Goal: Check status: Check status

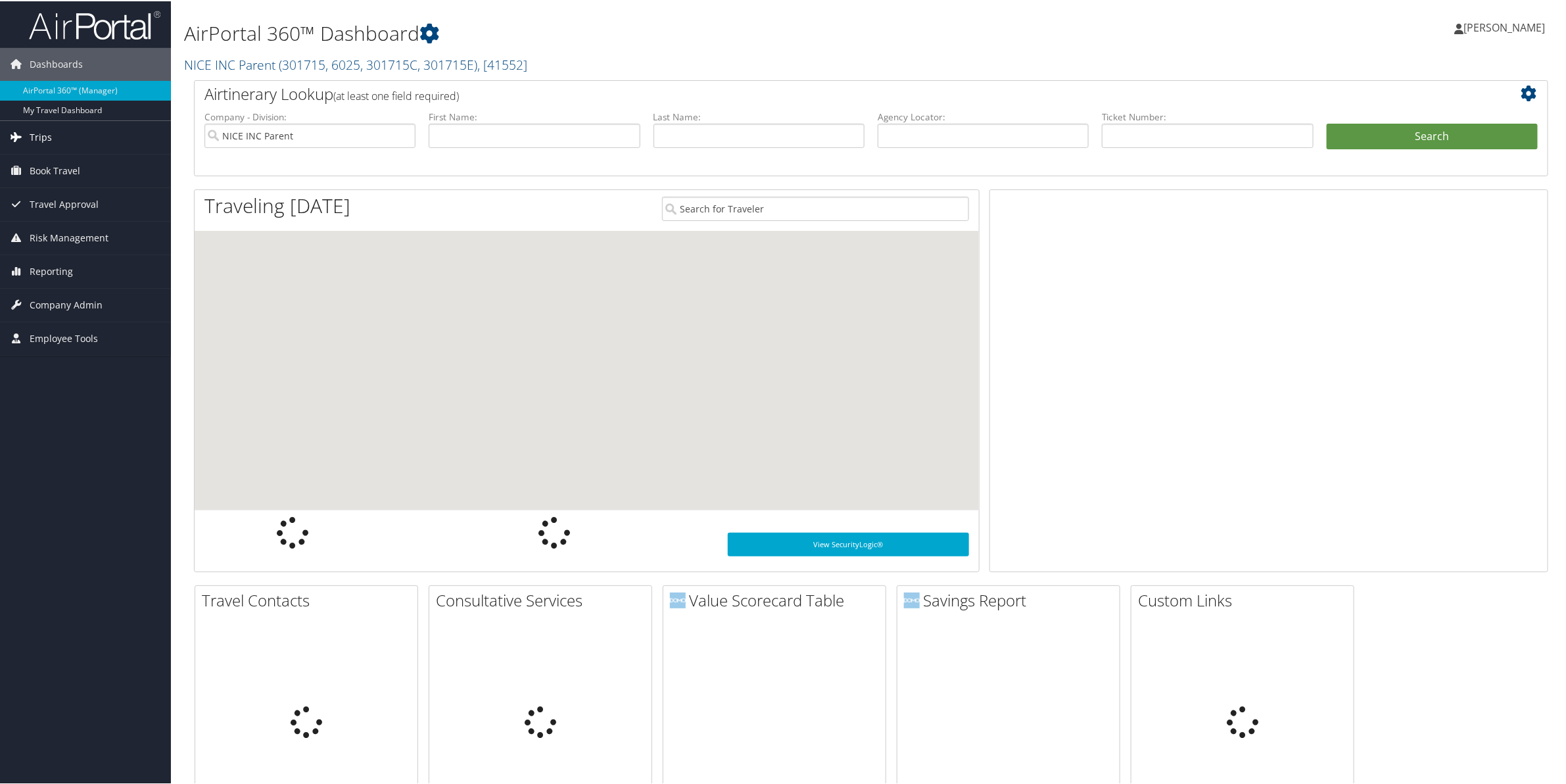
click at [41, 143] on span "Trips" at bounding box center [40, 136] width 22 height 33
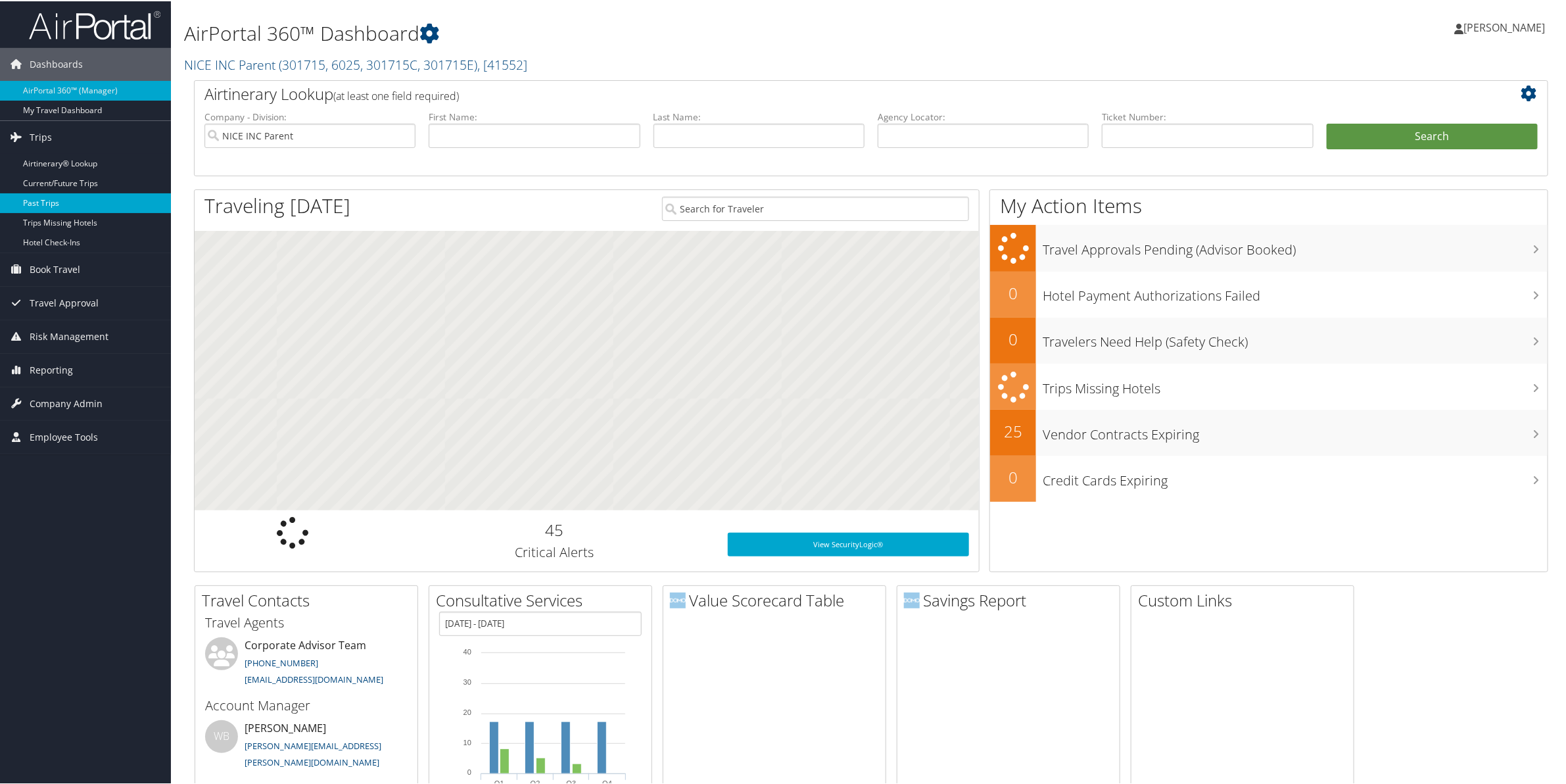
click at [40, 193] on link "Past Trips" at bounding box center [86, 202] width 171 height 19
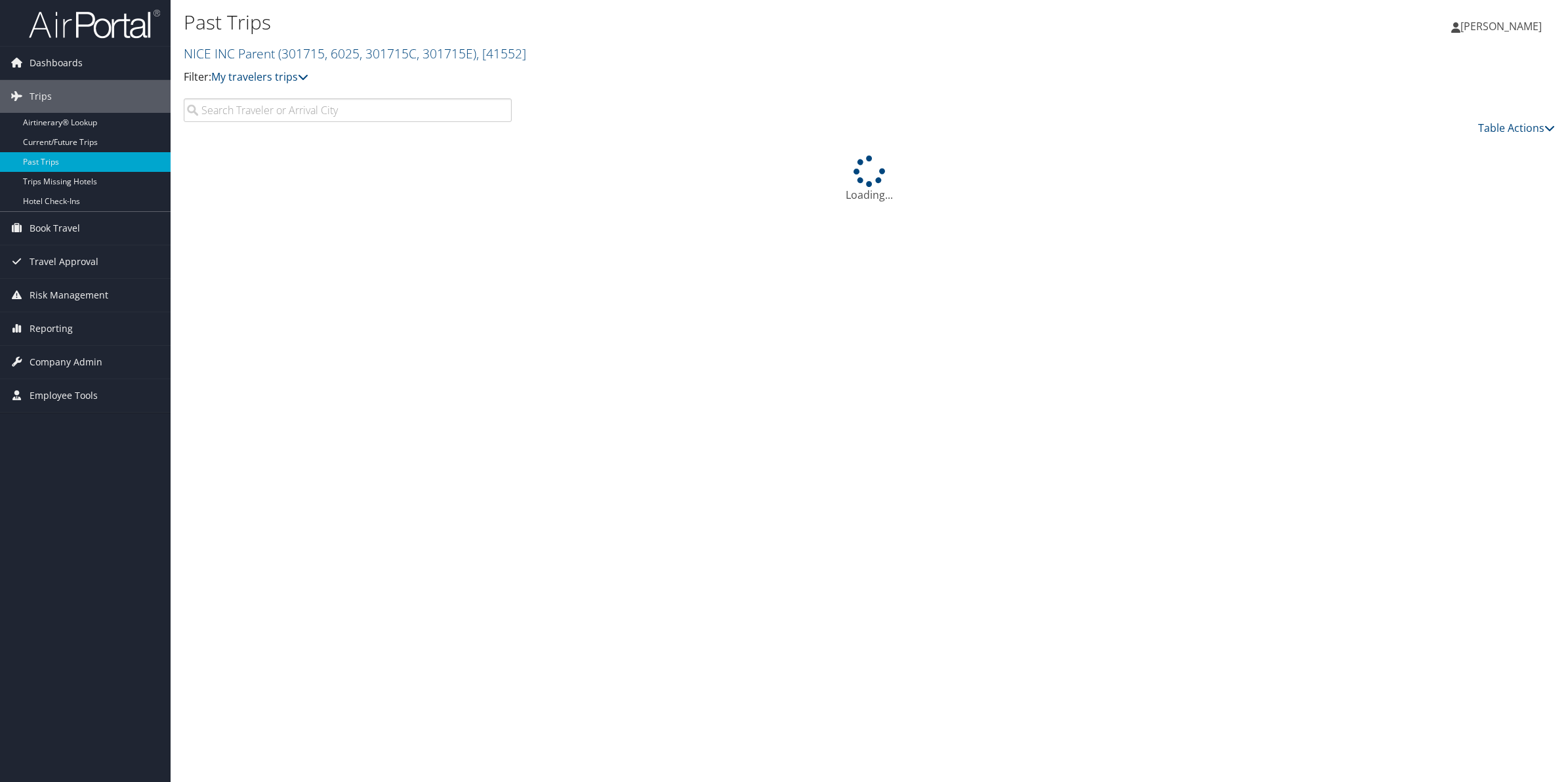
click at [277, 115] on input "search" at bounding box center [347, 110] width 328 height 24
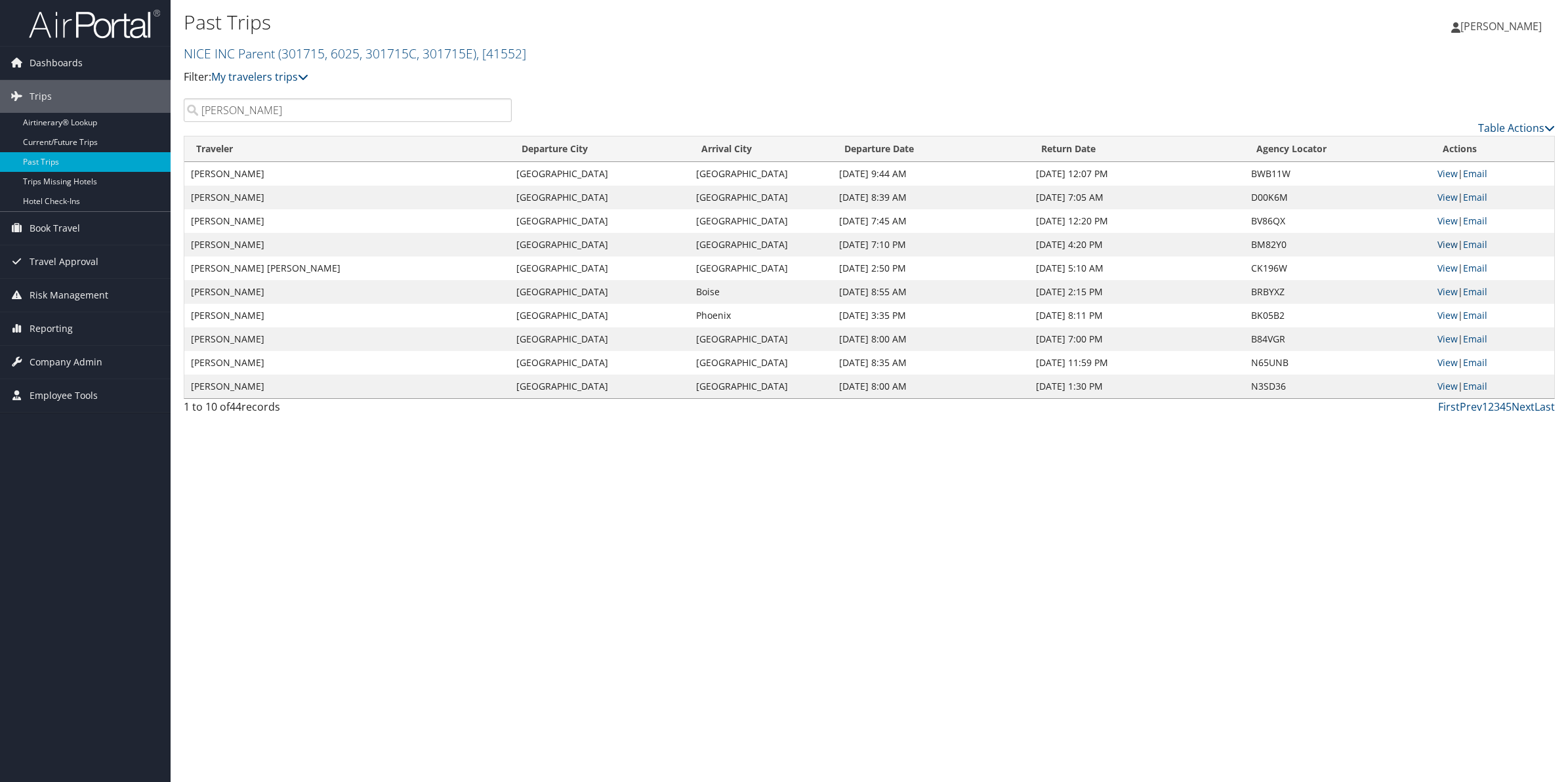
click at [1451, 247] on link "View" at bounding box center [1447, 244] width 20 height 13
drag, startPoint x: 223, startPoint y: 110, endPoint x: 133, endPoint y: 87, distance: 92.9
click at [133, 87] on div "Dashboards AirPortal 360™ (Manager) My Travel Dashboard Trips Airtinerary® Look…" at bounding box center [784, 391] width 1568 height 782
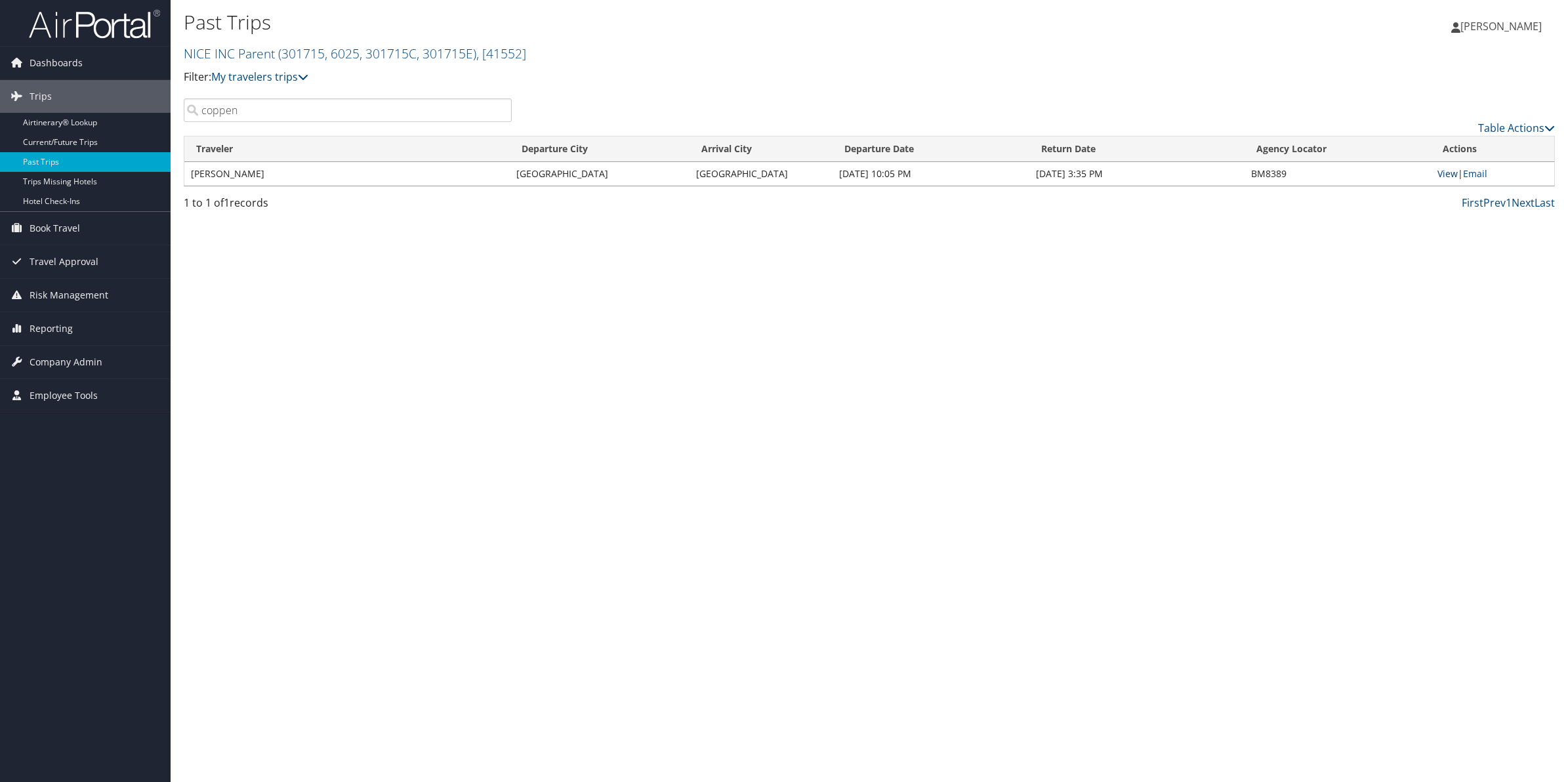
click at [1445, 174] on link "View" at bounding box center [1447, 174] width 20 height 13
drag, startPoint x: 212, startPoint y: 105, endPoint x: 158, endPoint y: 88, distance: 56.6
click at [159, 89] on div "Dashboards AirPortal 360™ (Manager) My Travel Dashboard Trips Airtinerary® Look…" at bounding box center [784, 391] width 1568 height 782
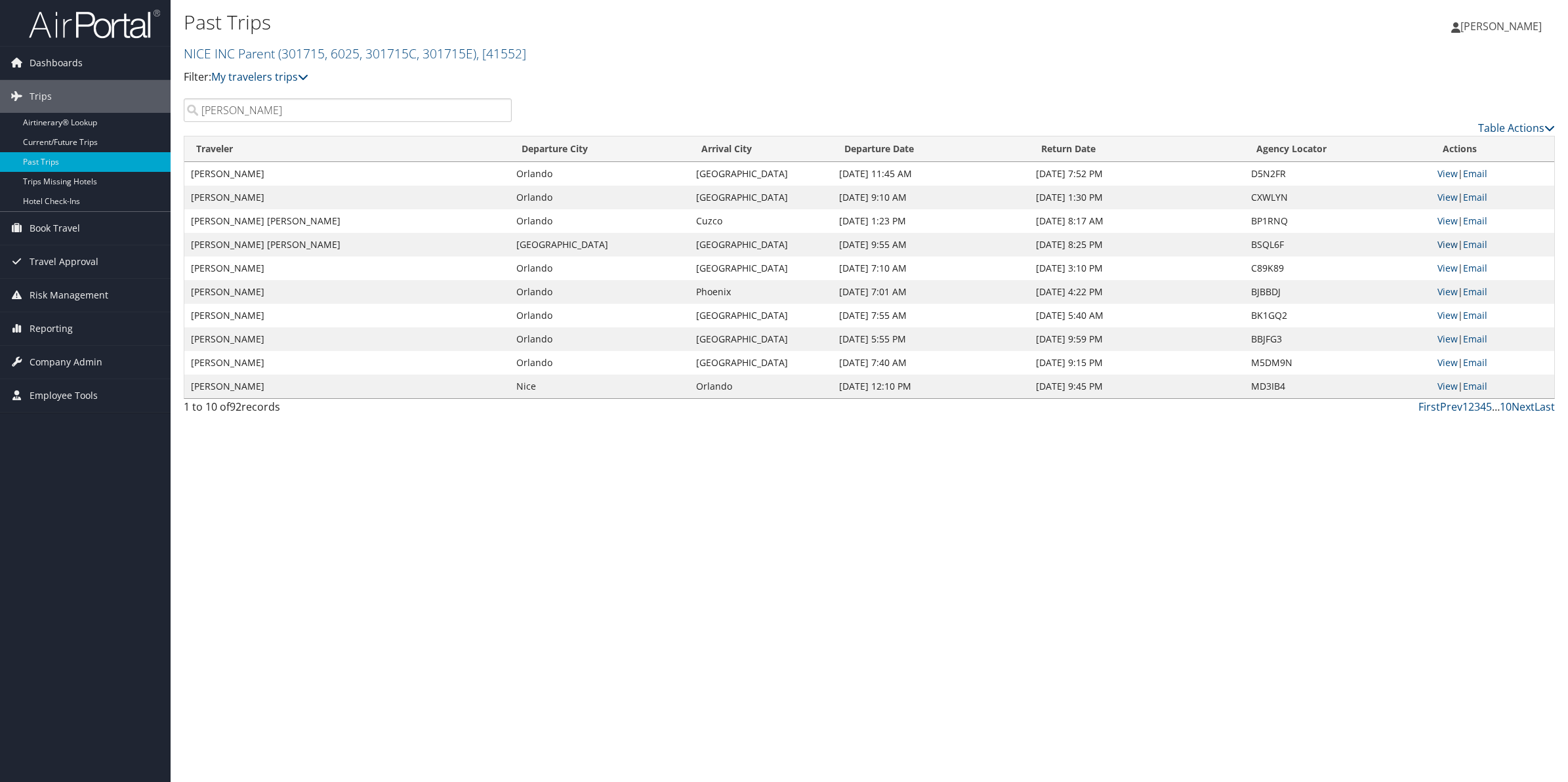
click at [1442, 247] on link "View" at bounding box center [1447, 244] width 20 height 13
drag, startPoint x: 266, startPoint y: 110, endPoint x: 141, endPoint y: 84, distance: 127.7
click at [142, 83] on div "Dashboards AirPortal 360™ (Manager) My Travel Dashboard Trips Airtinerary® Look…" at bounding box center [784, 391] width 1568 height 782
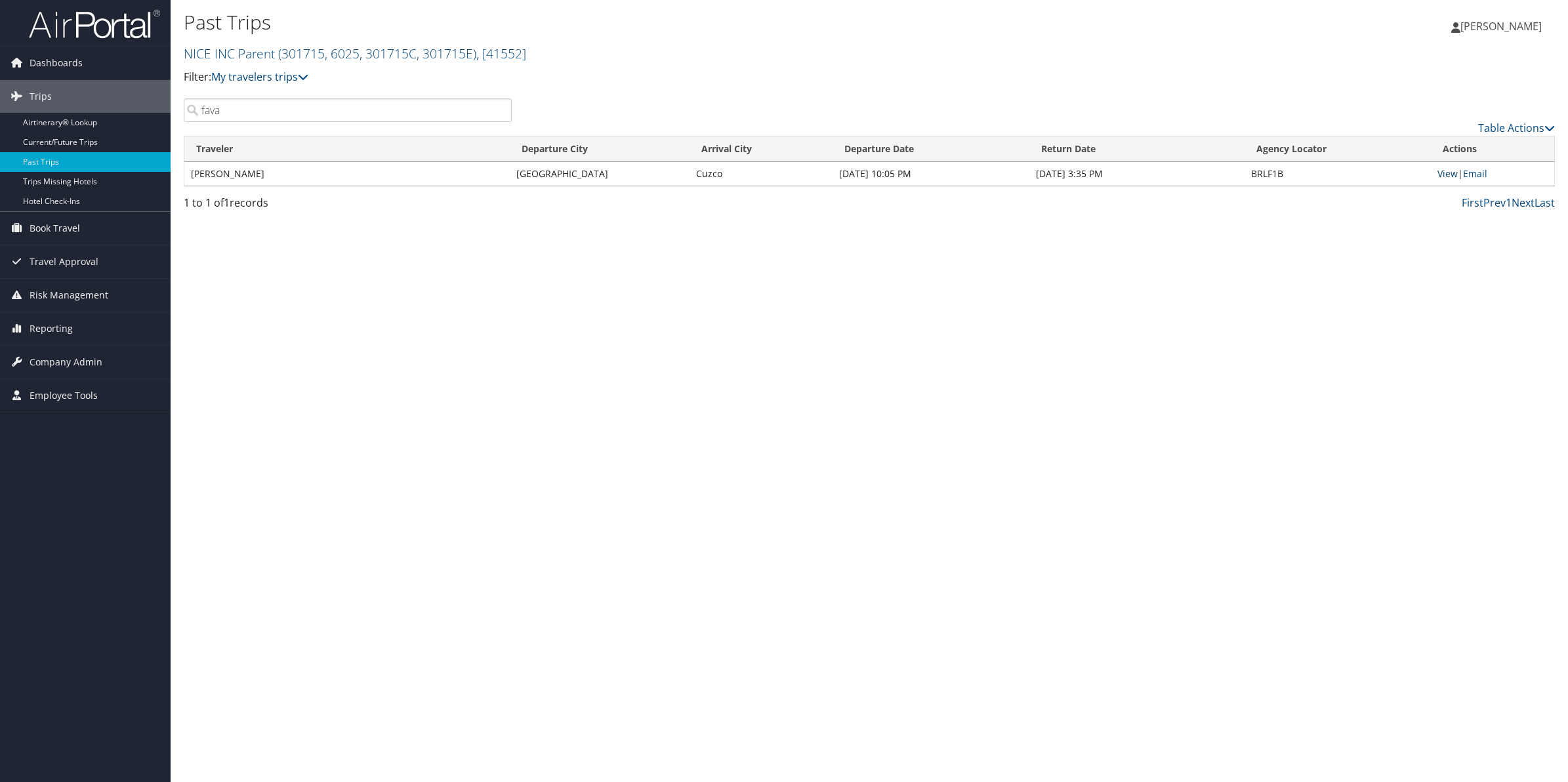
click at [1444, 171] on link "View" at bounding box center [1447, 174] width 20 height 13
click at [235, 112] on input "fava" at bounding box center [347, 110] width 328 height 24
drag, startPoint x: 236, startPoint y: 119, endPoint x: 147, endPoint y: 94, distance: 92.4
click at [149, 97] on div "Dashboards AirPortal 360™ (Manager) My Travel Dashboard Trips Airtinerary® Look…" at bounding box center [784, 391] width 1568 height 782
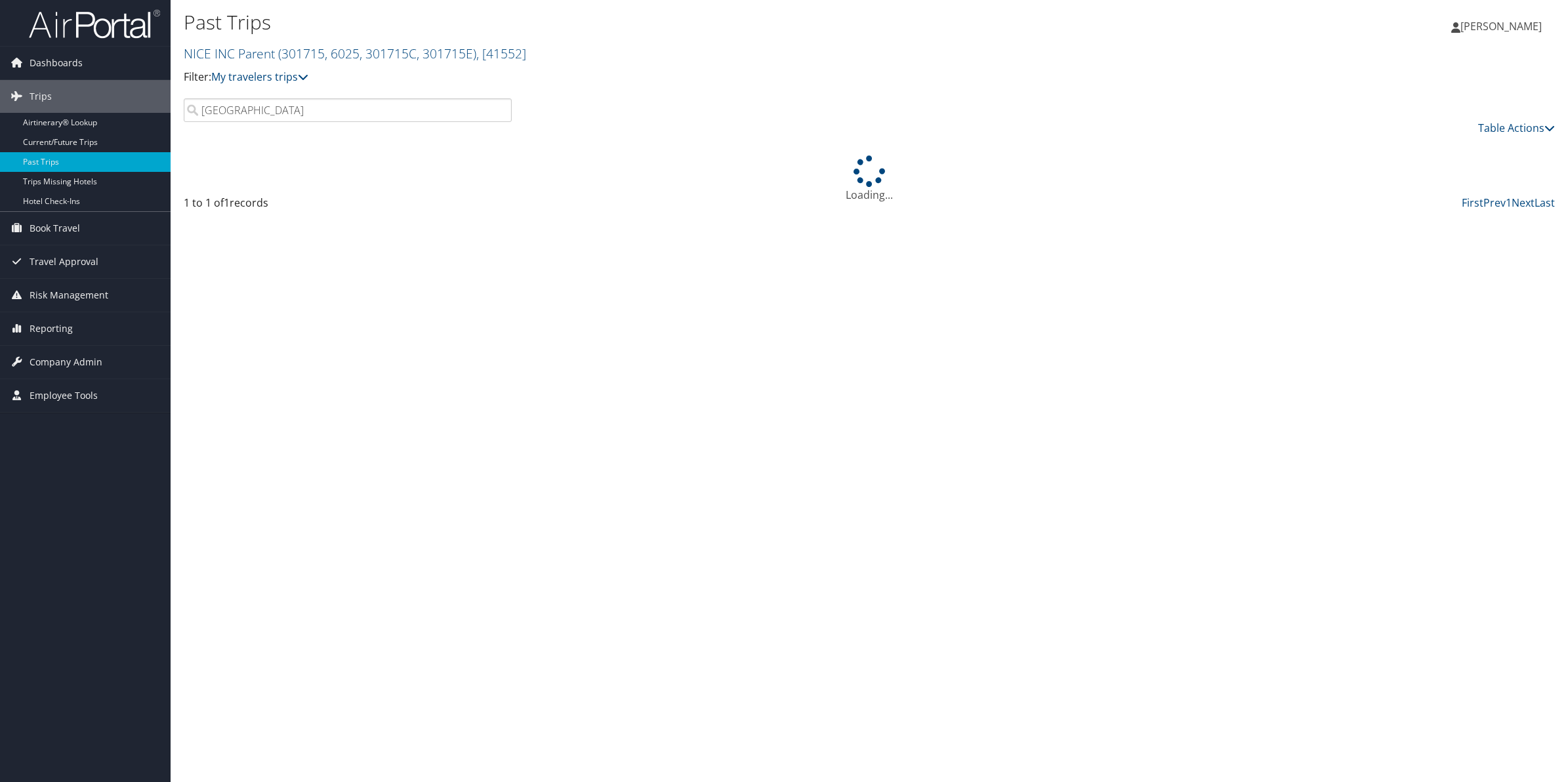
drag, startPoint x: 238, startPoint y: 107, endPoint x: 174, endPoint y: 102, distance: 64.2
click at [179, 102] on div "madrid" at bounding box center [347, 110] width 347 height 24
drag, startPoint x: 281, startPoint y: 110, endPoint x: 205, endPoint y: 102, distance: 76.4
click at [205, 102] on input "dominique" at bounding box center [347, 110] width 328 height 24
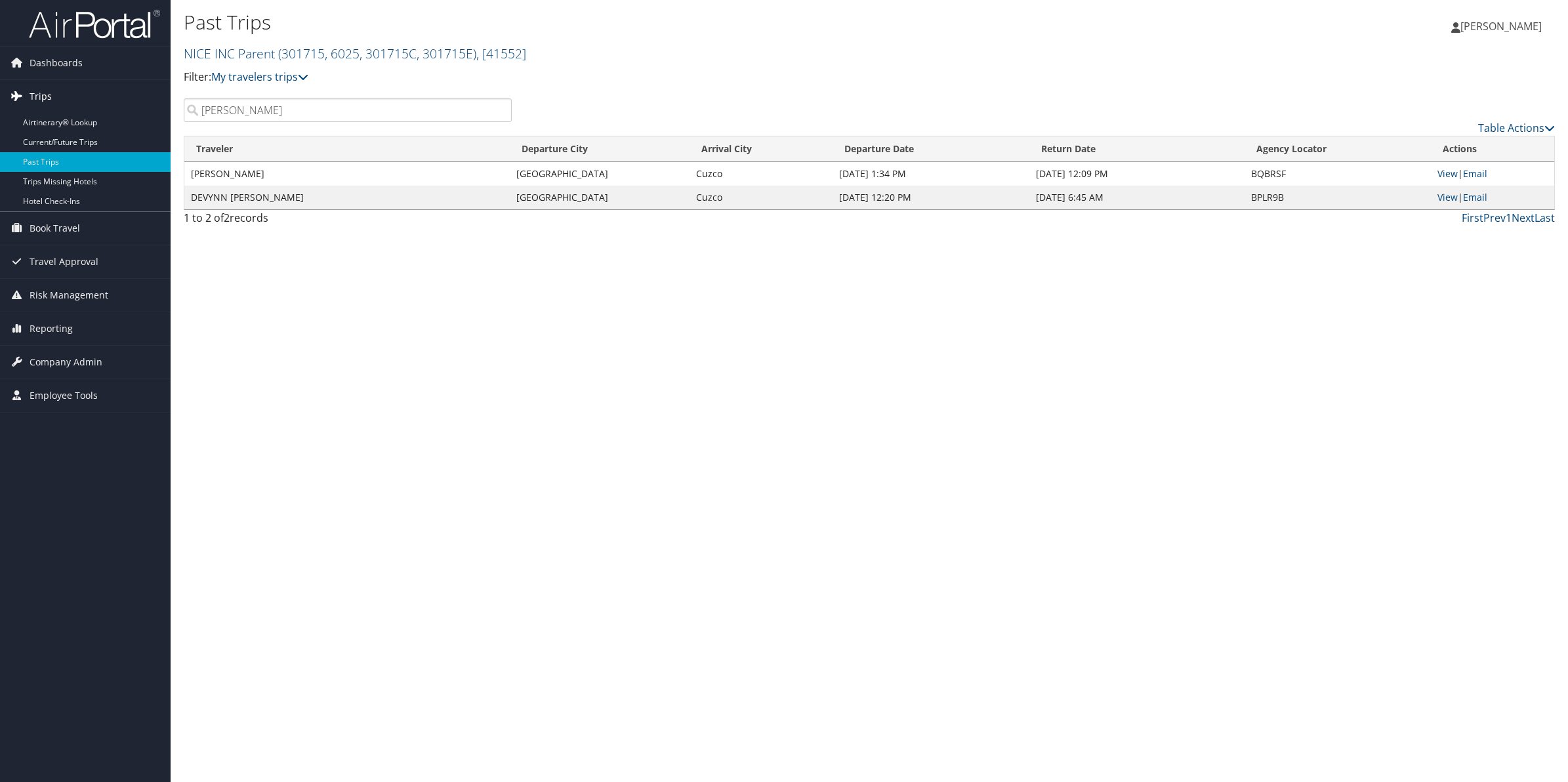
type input "d"
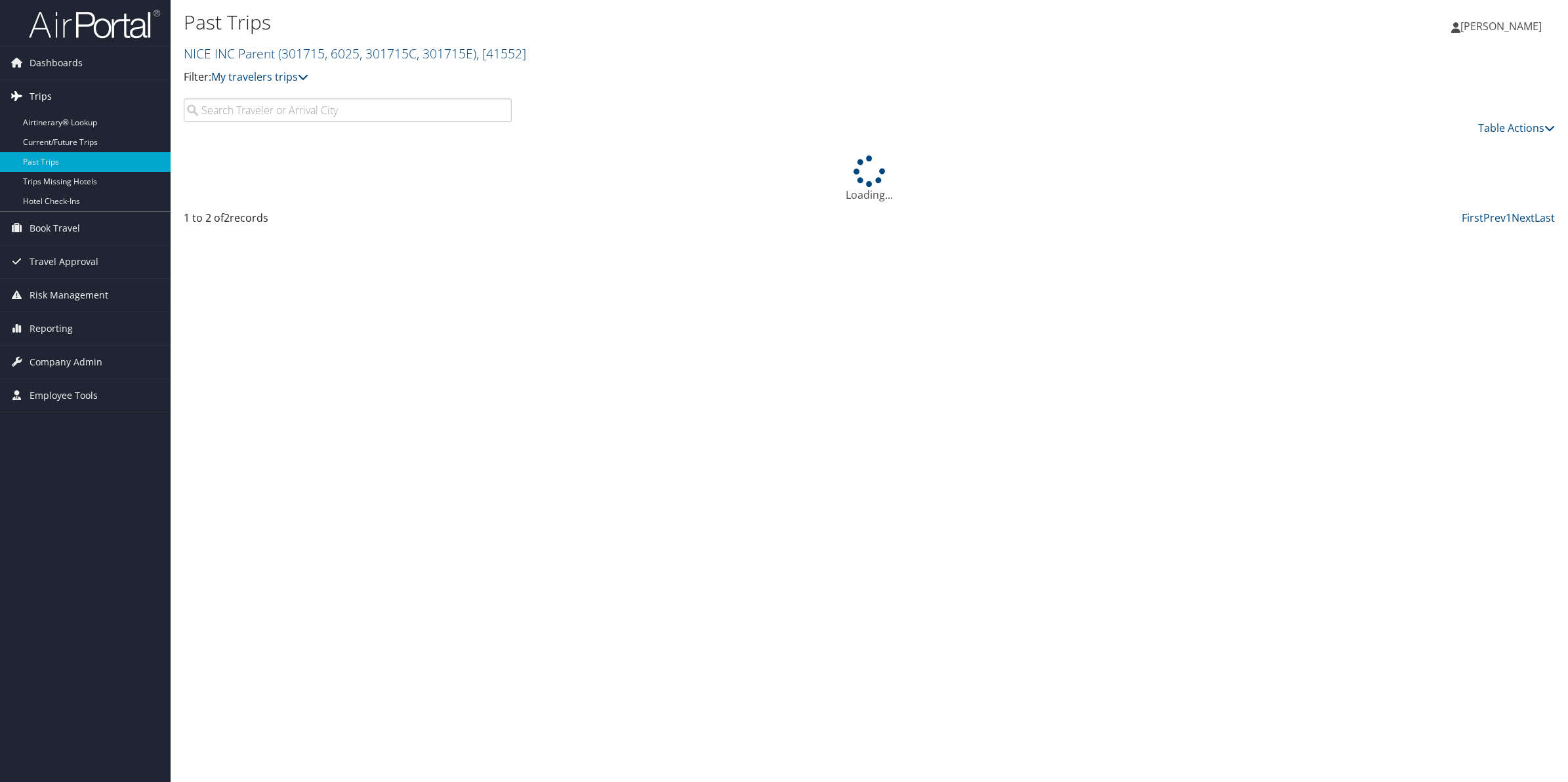
paste input "Mccluskey"
type input "Mccluskey"
